Goal: Information Seeking & Learning: Learn about a topic

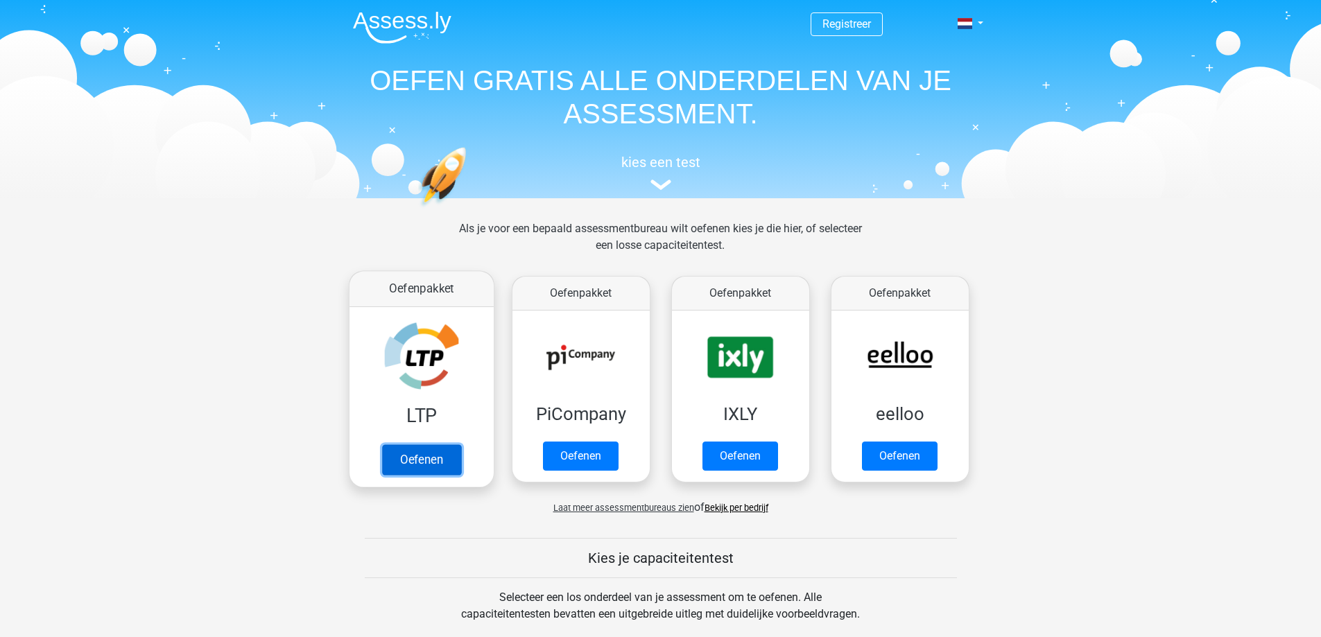
click at [415, 459] on link "Oefenen" at bounding box center [420, 459] width 79 height 31
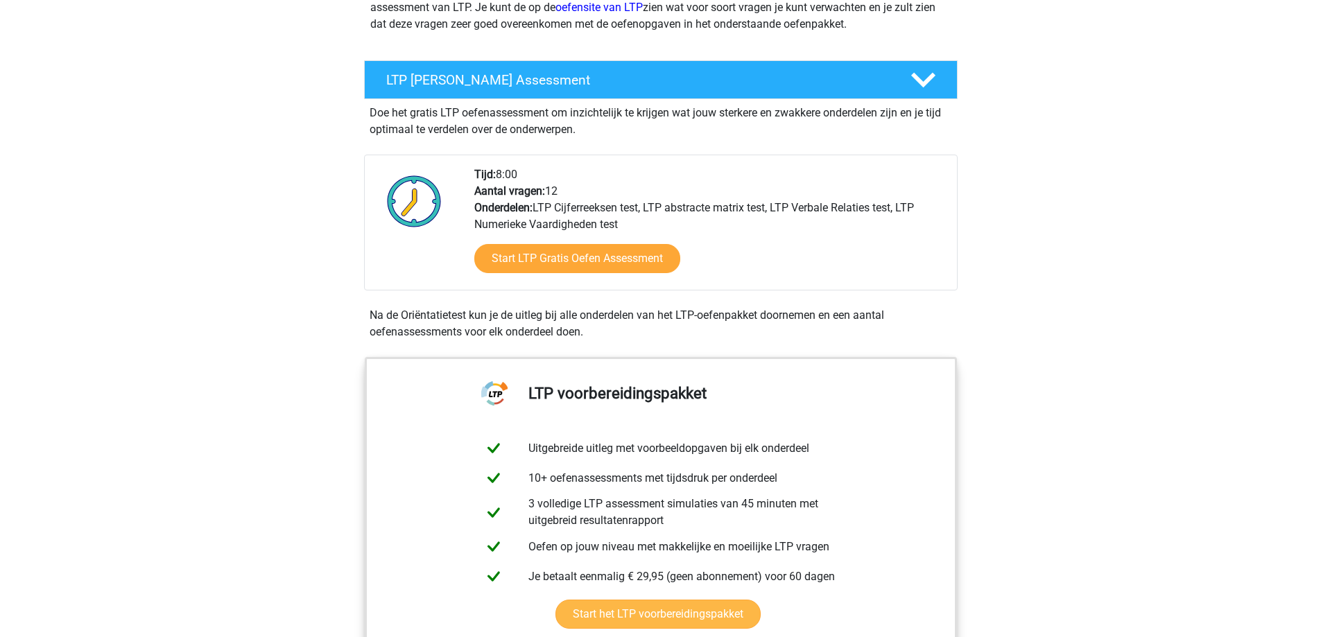
scroll to position [208, 0]
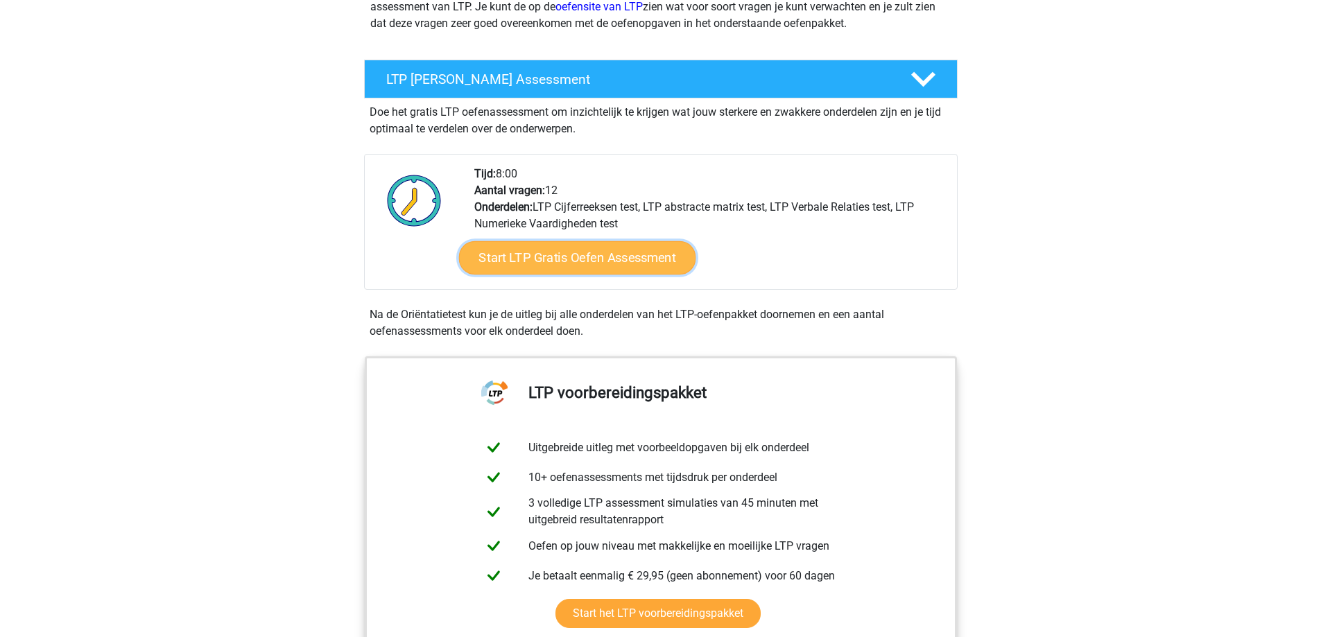
click at [622, 268] on link "Start LTP Gratis Oefen Assessment" at bounding box center [576, 257] width 237 height 33
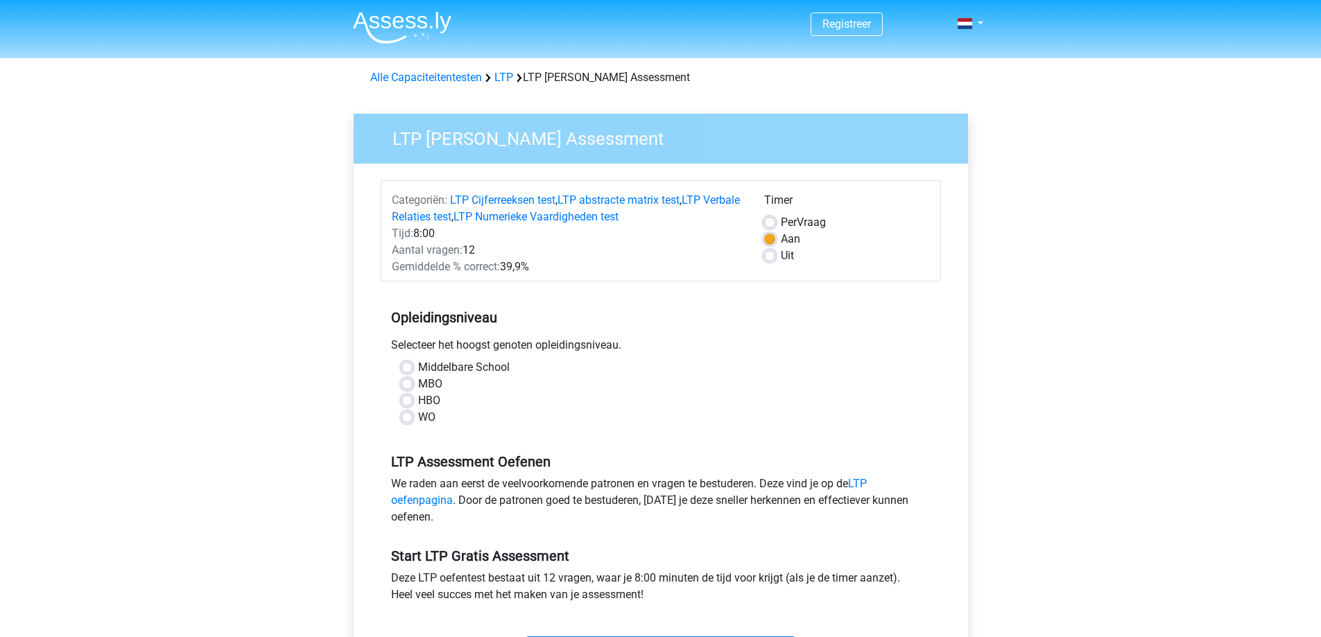
click at [418, 413] on label "WO" at bounding box center [426, 417] width 17 height 17
click at [411, 413] on input "WO" at bounding box center [406, 416] width 11 height 14
radio input "true"
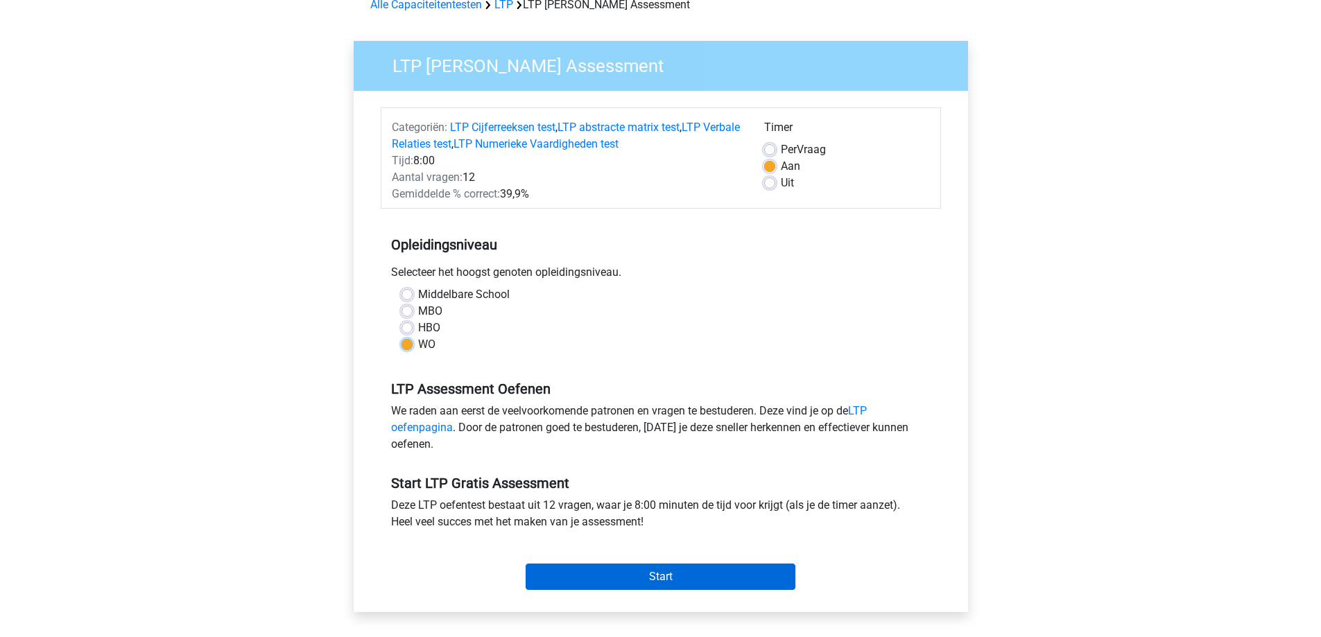
scroll to position [208, 0]
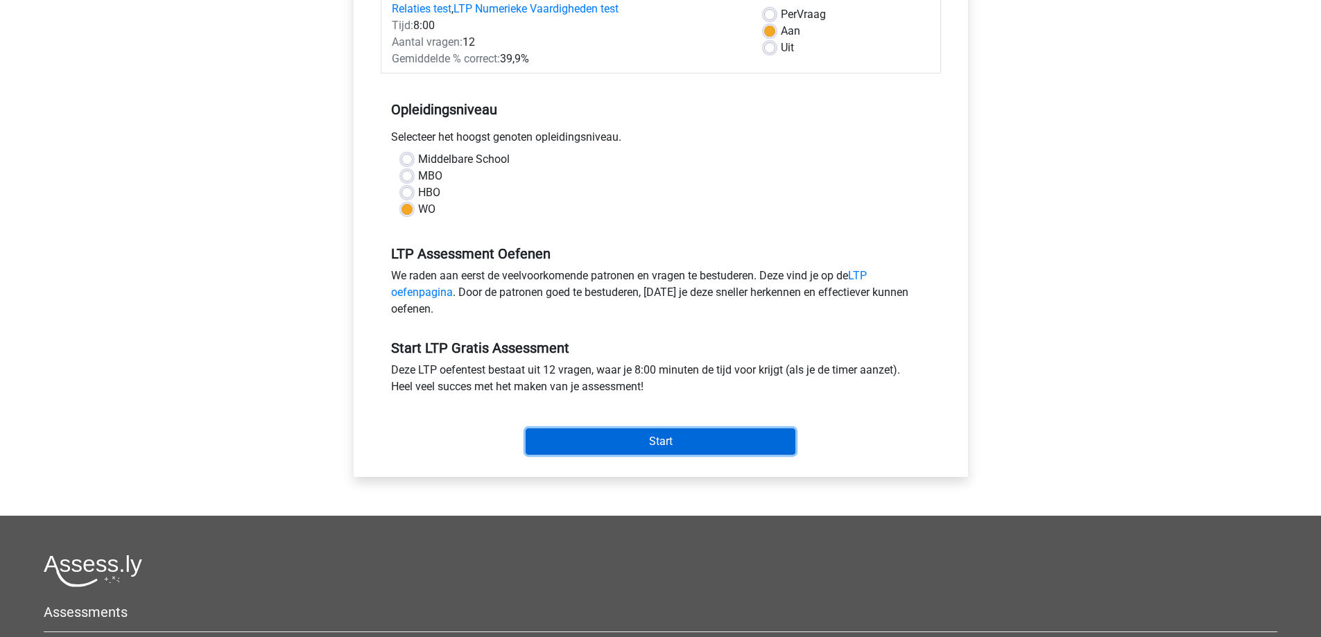
click at [677, 439] on input "Start" at bounding box center [661, 442] width 270 height 26
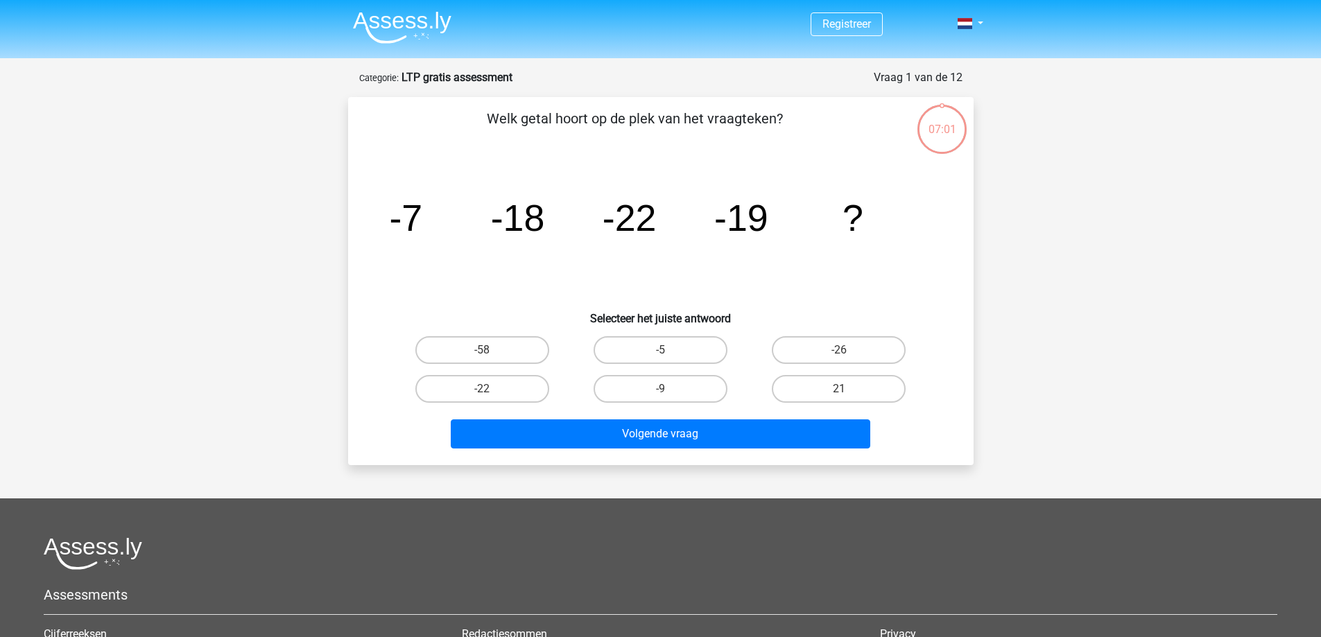
drag, startPoint x: 661, startPoint y: 393, endPoint x: 698, endPoint y: 418, distance: 44.4
click at [660, 392] on div "-9" at bounding box center [660, 389] width 167 height 28
click at [680, 385] on label "-9" at bounding box center [661, 389] width 134 height 28
click at [669, 389] on input "-9" at bounding box center [664, 393] width 9 height 9
radio input "true"
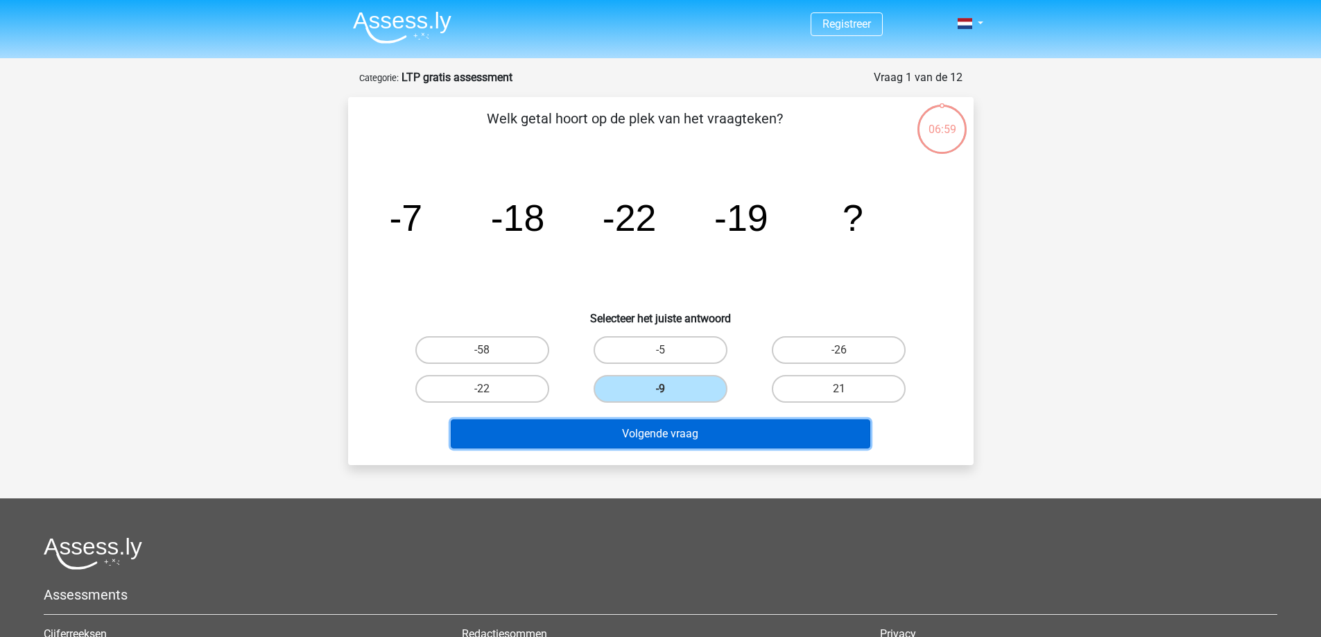
click at [736, 431] on button "Volgende vraag" at bounding box center [661, 434] width 420 height 29
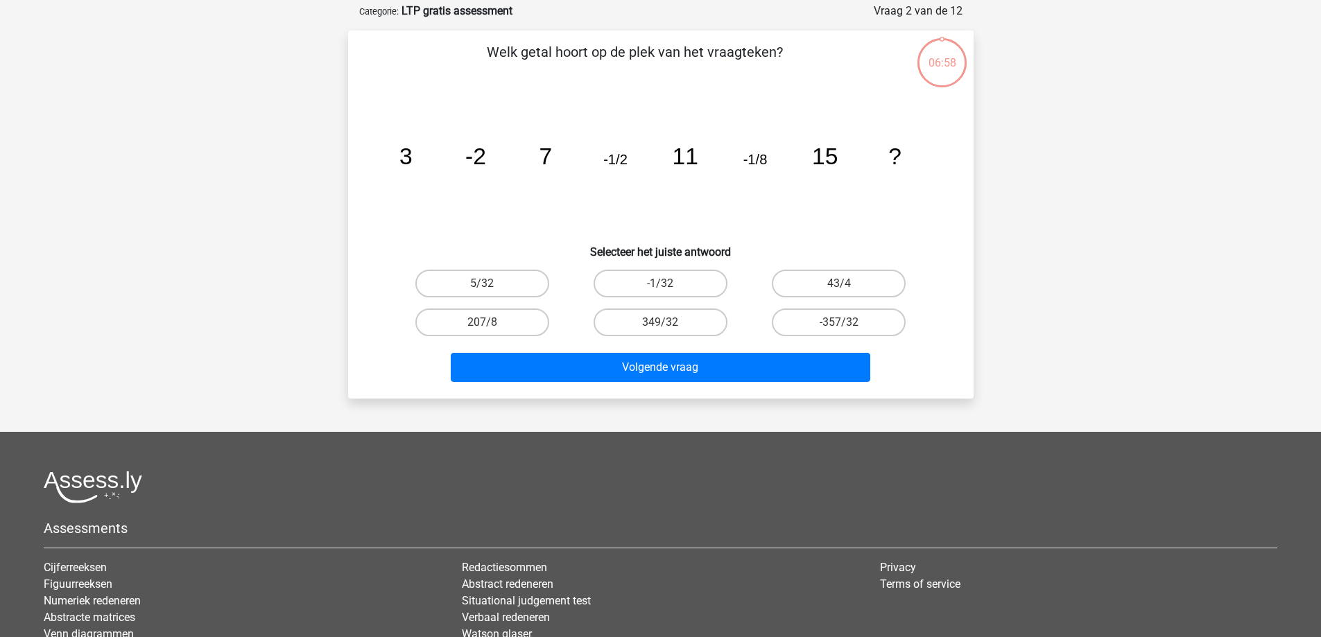
scroll to position [69, 0]
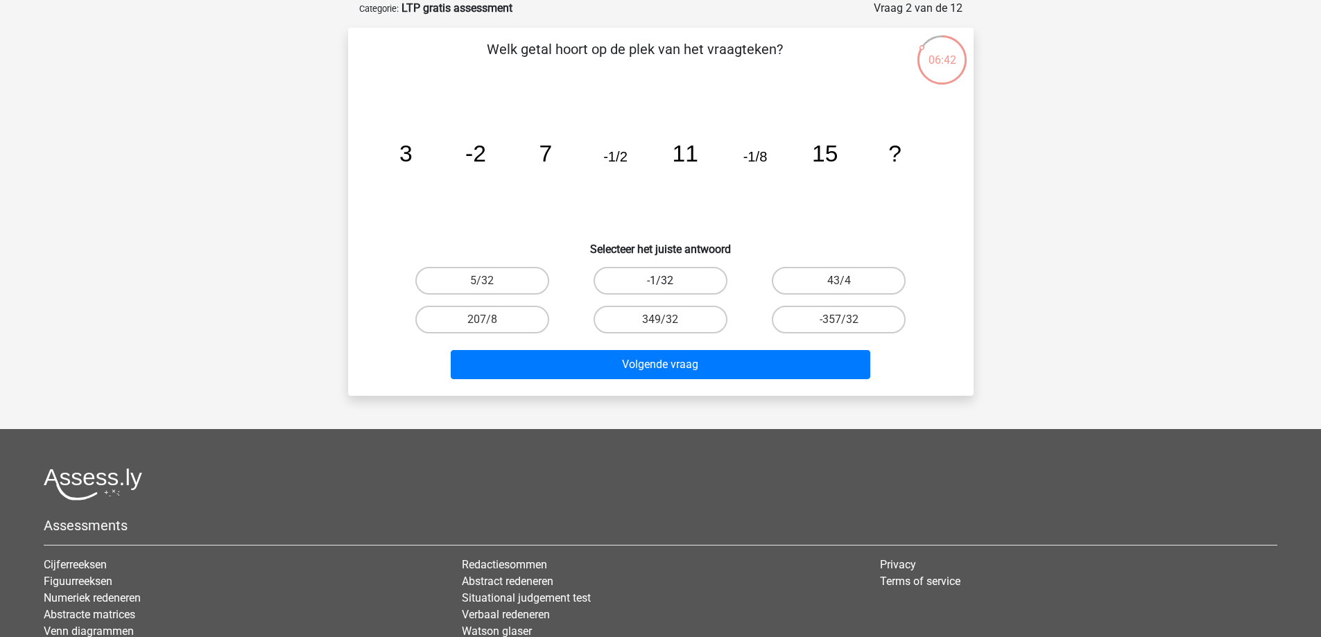
click at [680, 284] on label "-1/32" at bounding box center [661, 281] width 134 height 28
click at [669, 284] on input "-1/32" at bounding box center [664, 285] width 9 height 9
radio input "true"
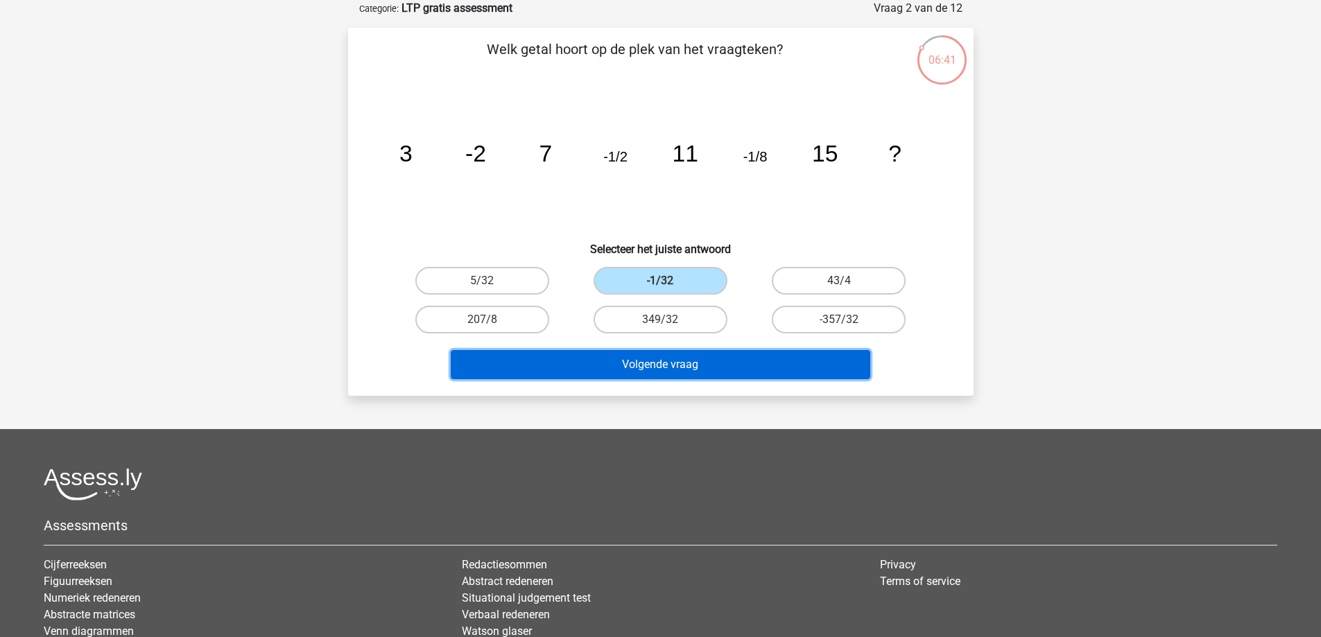
click at [756, 363] on button "Volgende vraag" at bounding box center [661, 364] width 420 height 29
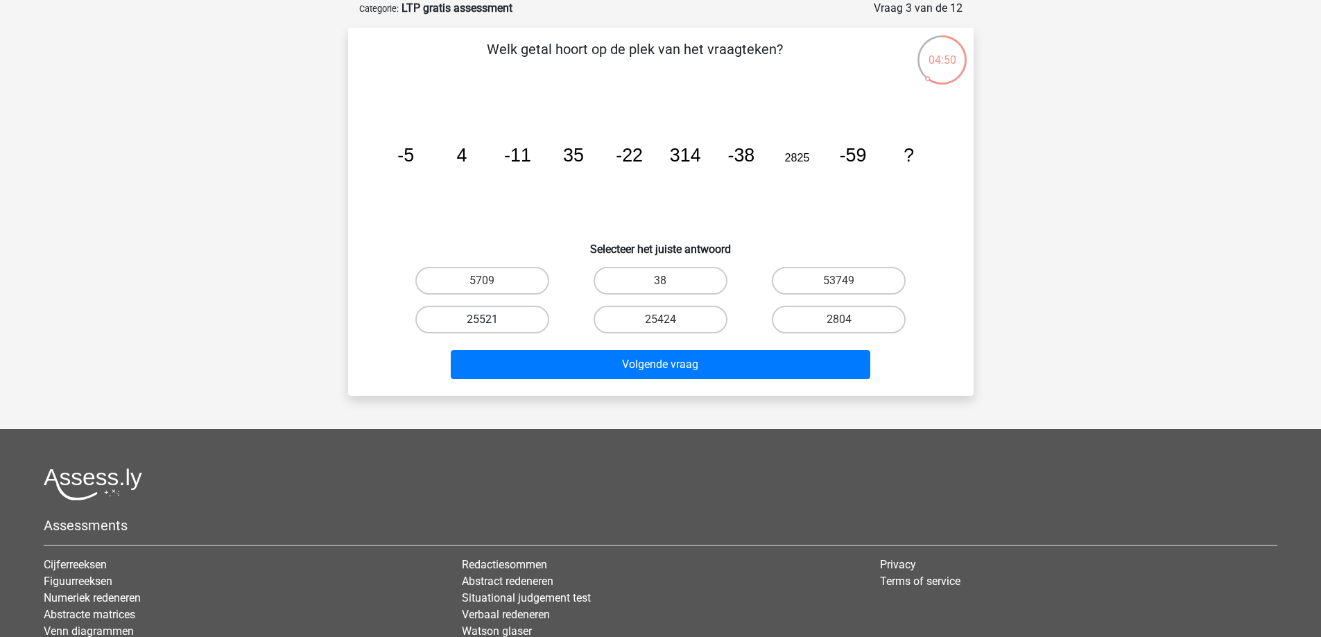
click at [518, 319] on label "25521" at bounding box center [482, 320] width 134 height 28
click at [491, 320] on input "25521" at bounding box center [486, 324] width 9 height 9
radio input "true"
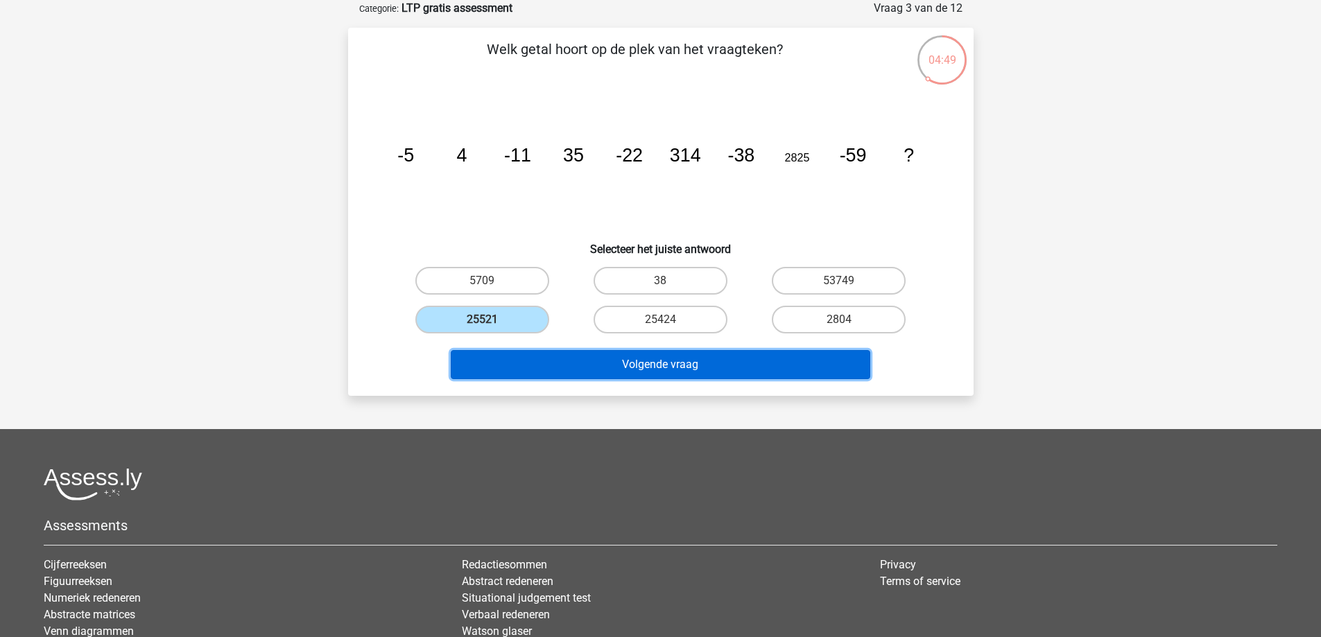
click at [799, 365] on button "Volgende vraag" at bounding box center [661, 364] width 420 height 29
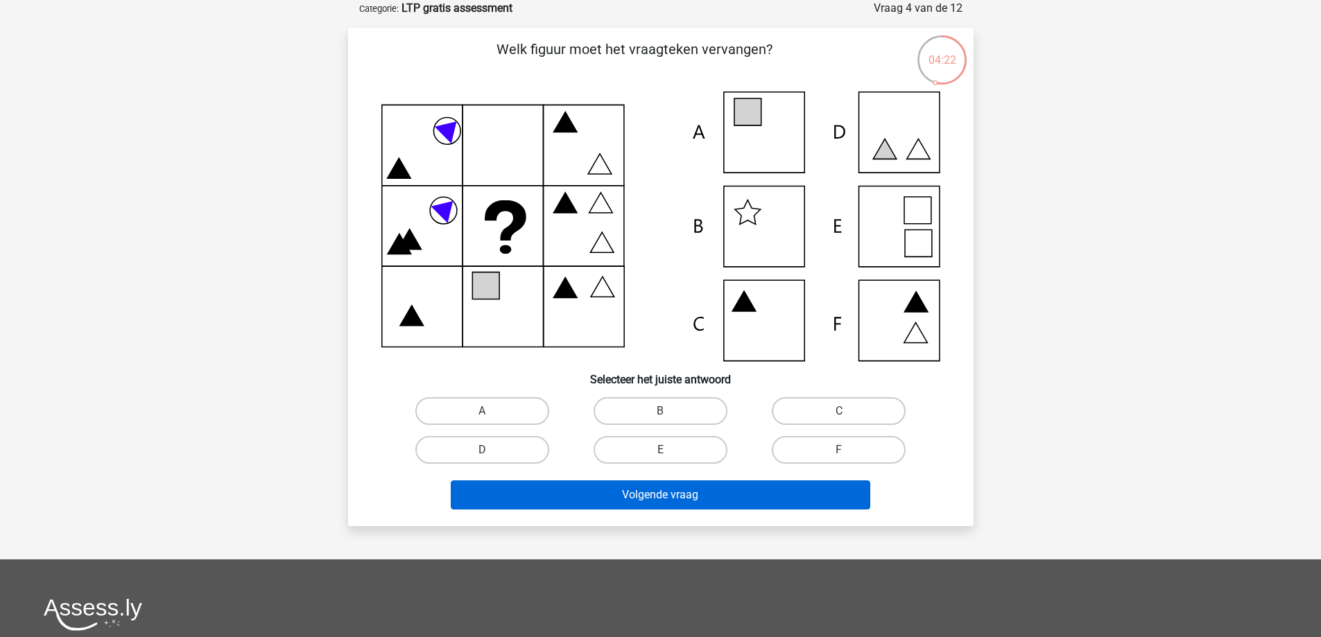
drag, startPoint x: 438, startPoint y: 412, endPoint x: 842, endPoint y: 495, distance: 413.4
click at [444, 407] on label "A" at bounding box center [482, 411] width 134 height 28
click at [482, 411] on input "A" at bounding box center [486, 415] width 9 height 9
radio input "true"
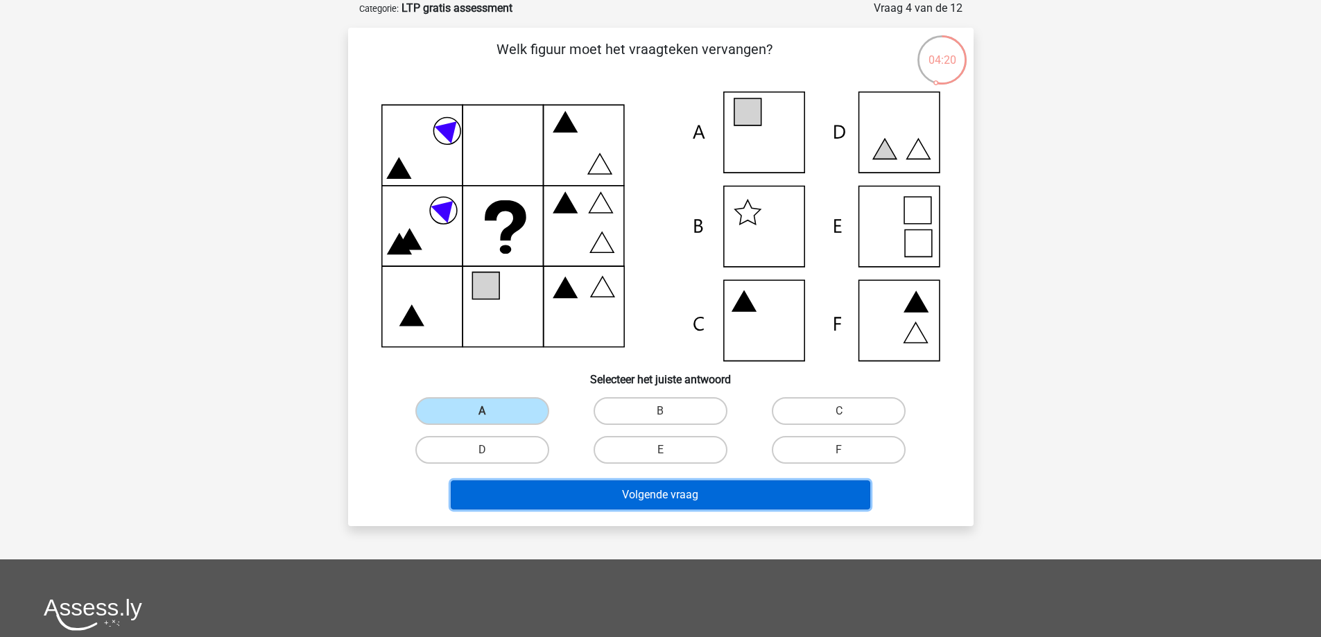
click at [732, 499] on button "Volgende vraag" at bounding box center [661, 495] width 420 height 29
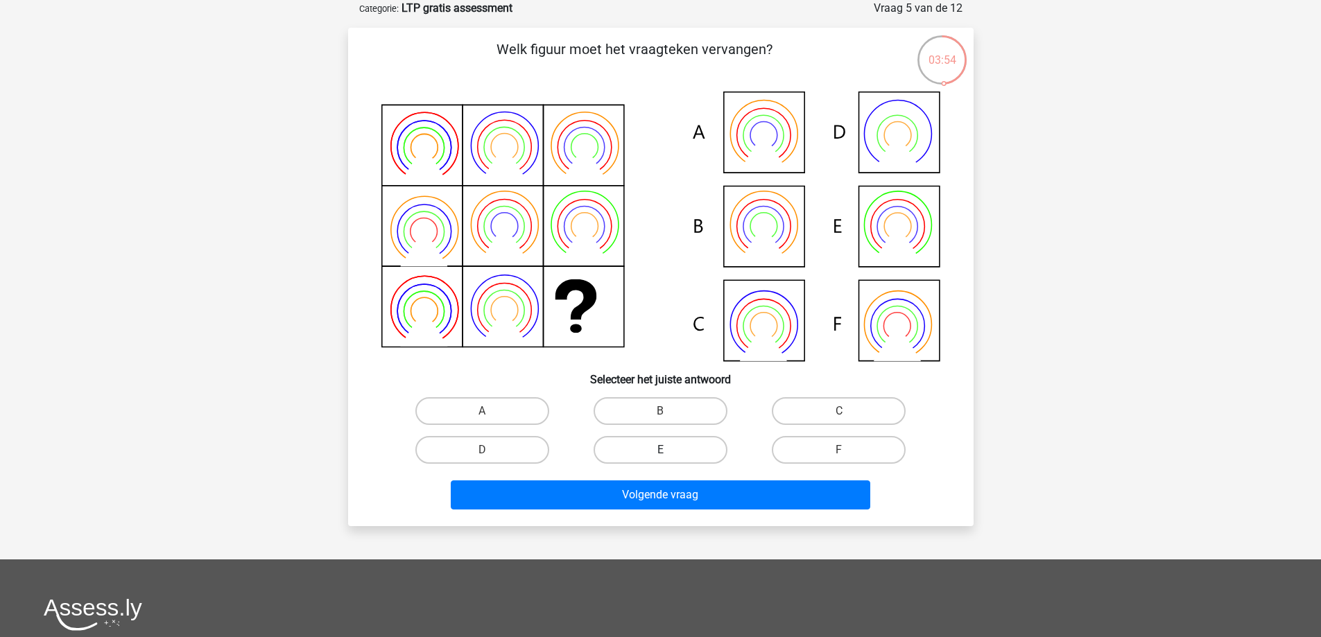
click at [625, 449] on label "E" at bounding box center [661, 450] width 134 height 28
click at [660, 450] on input "E" at bounding box center [664, 454] width 9 height 9
radio input "true"
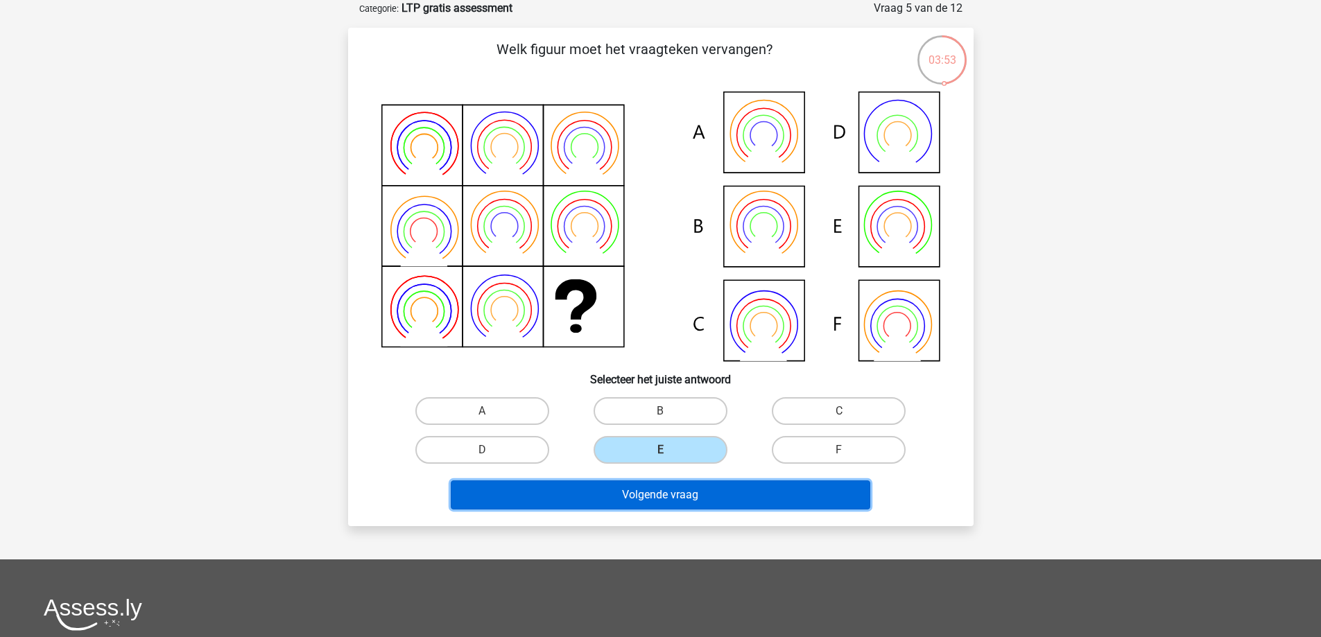
click at [715, 489] on button "Volgende vraag" at bounding box center [661, 495] width 420 height 29
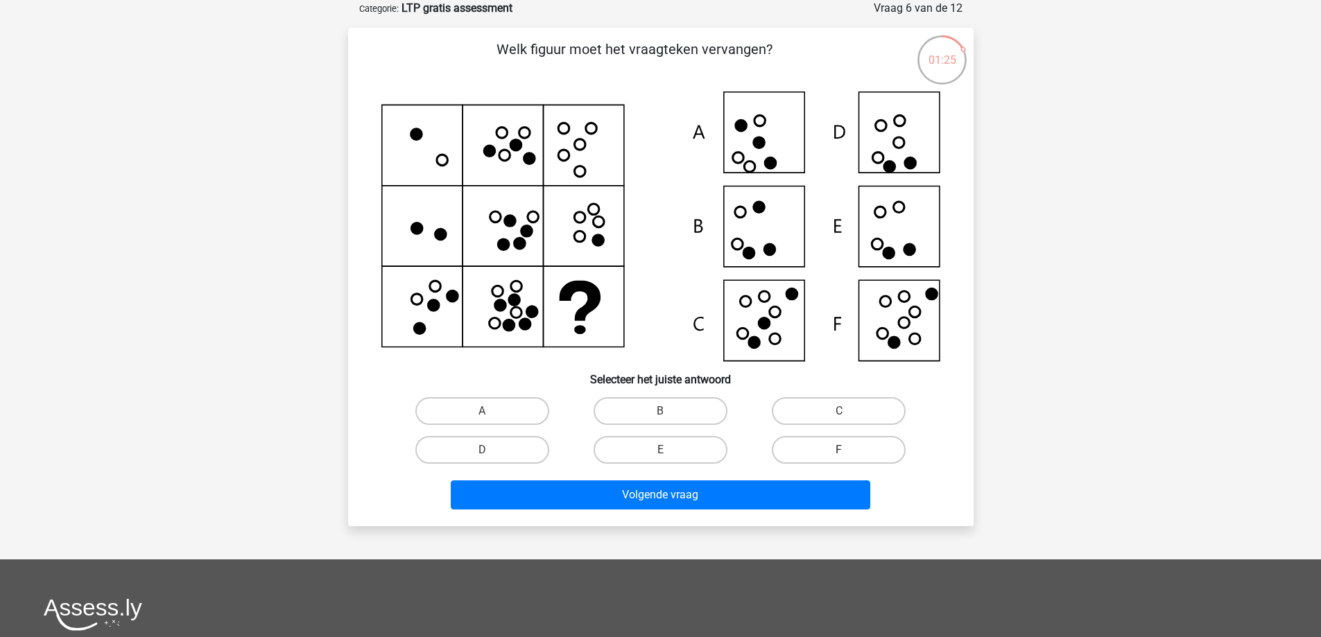
click at [859, 449] on label "F" at bounding box center [839, 450] width 134 height 28
click at [848, 450] on input "F" at bounding box center [843, 454] width 9 height 9
radio input "true"
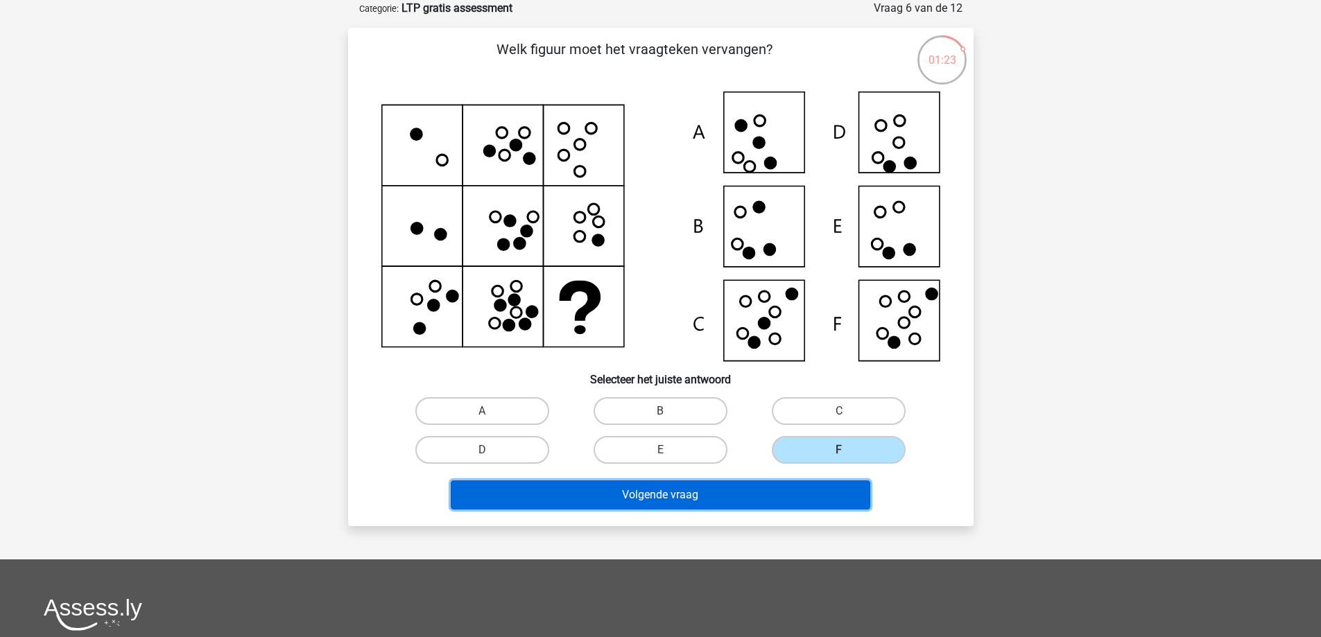
click at [758, 495] on button "Volgende vraag" at bounding box center [661, 495] width 420 height 29
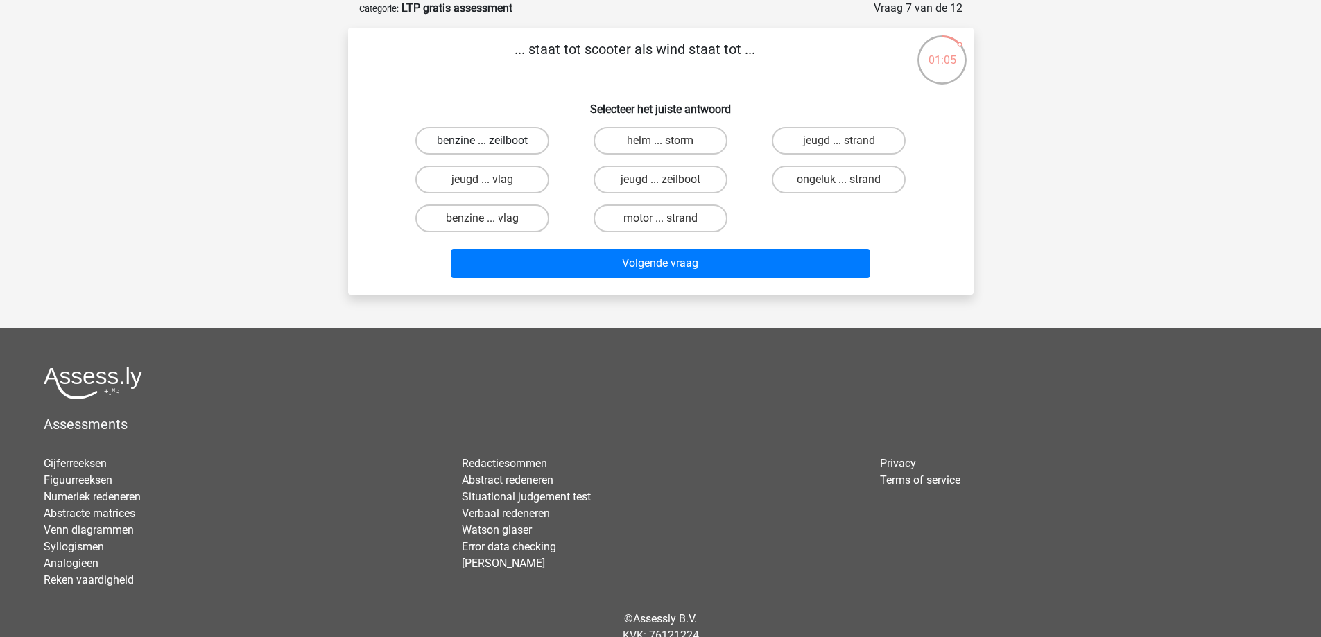
click at [491, 136] on label "benzine ... zeilboot" at bounding box center [482, 141] width 134 height 28
click at [491, 141] on input "benzine ... zeilboot" at bounding box center [486, 145] width 9 height 9
radio input "true"
click at [749, 281] on div "Volgende vraag" at bounding box center [660, 266] width 535 height 35
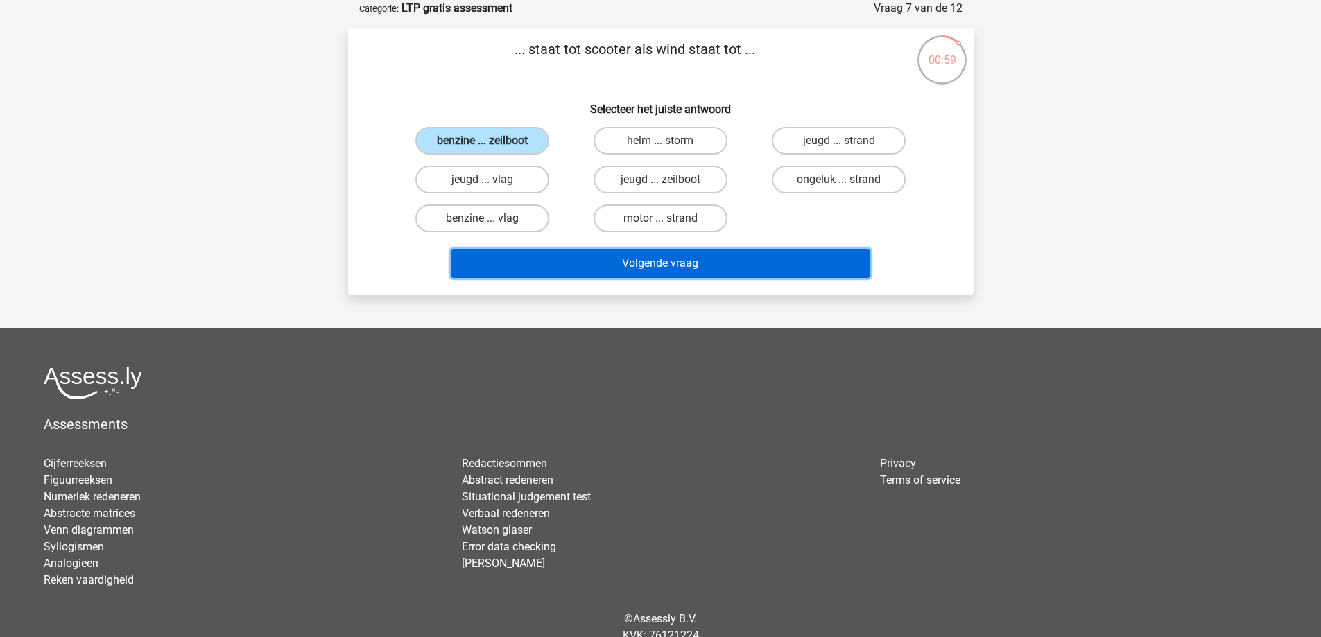
click at [747, 263] on button "Volgende vraag" at bounding box center [661, 263] width 420 height 29
